Goal: Task Accomplishment & Management: Use online tool/utility

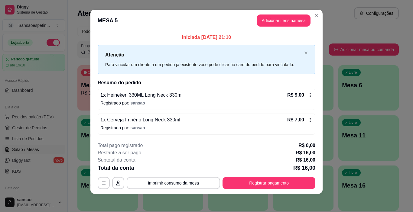
scroll to position [5, 0]
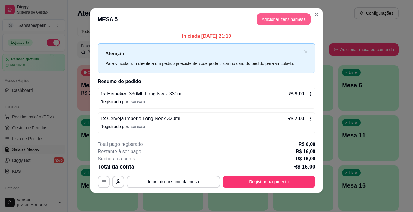
click at [266, 21] on button "Adicionar itens na mesa" at bounding box center [284, 19] width 54 height 12
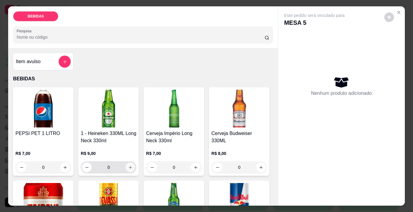
click at [129, 168] on button "increase-product-quantity" at bounding box center [130, 167] width 9 height 9
type input "1"
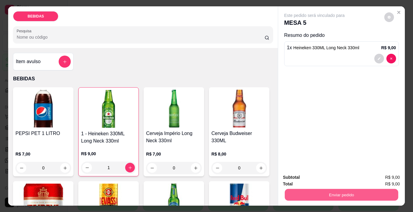
click at [316, 194] on button "Enviar pedido" at bounding box center [341, 195] width 113 height 12
click at [381, 176] on button "Enviar pedido" at bounding box center [384, 177] width 34 height 11
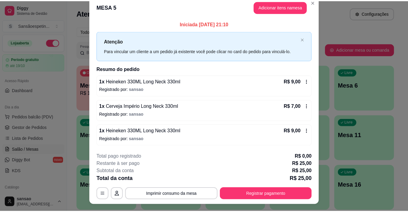
scroll to position [0, 0]
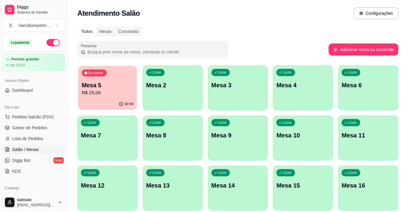
click at [124, 85] on p "Mesa 5" at bounding box center [108, 85] width 52 height 8
click at [110, 90] on p "R$ 25,00" at bounding box center [107, 92] width 53 height 7
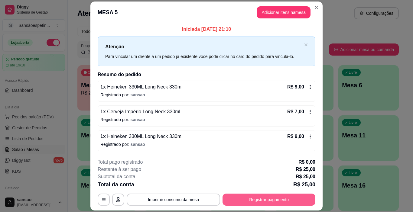
click at [239, 197] on button "Registrar pagamento" at bounding box center [269, 200] width 93 height 12
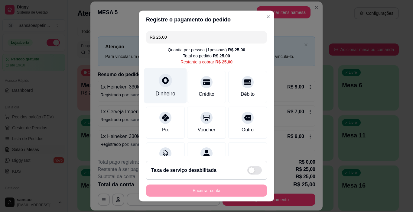
click at [168, 95] on div "Dinheiro" at bounding box center [165, 94] width 20 height 8
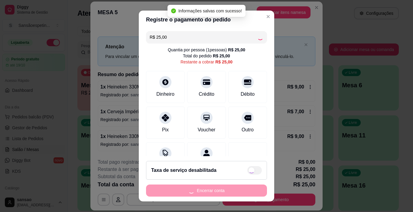
type input "R$ 0,00"
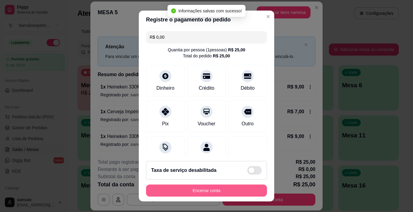
click at [240, 187] on button "Encerrar conta" at bounding box center [206, 191] width 121 height 12
